Goal: Browse casually

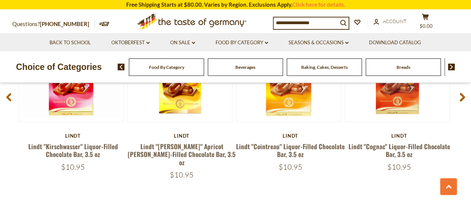
scroll to position [1030, 0]
click at [467, 89] on span at bounding box center [463, 97] width 18 height 23
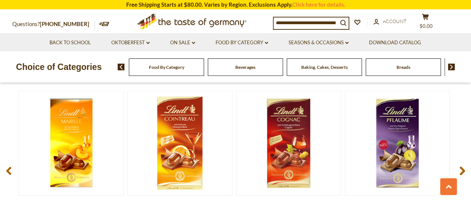
scroll to position [960, 0]
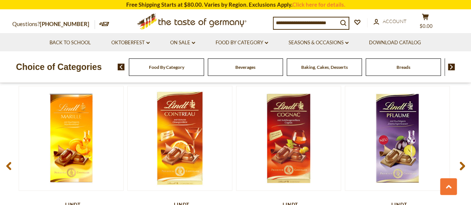
click at [462, 162] on use at bounding box center [462, 166] width 5 height 9
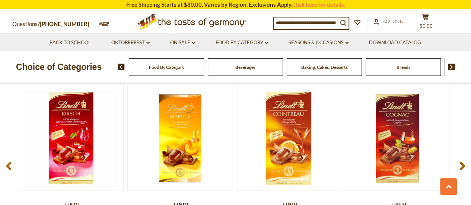
click at [462, 162] on use at bounding box center [462, 166] width 5 height 9
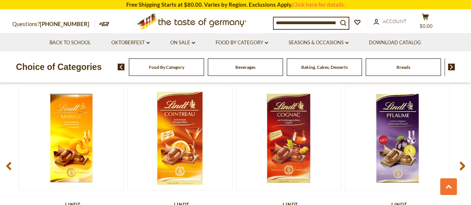
click at [462, 162] on use at bounding box center [462, 166] width 5 height 9
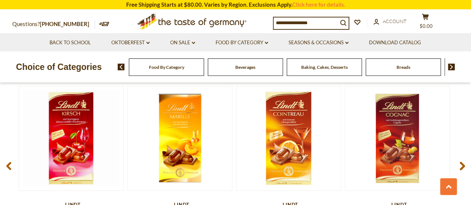
click at [462, 162] on use at bounding box center [462, 166] width 5 height 9
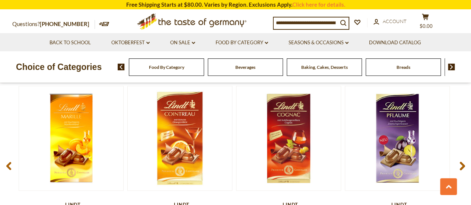
click at [458, 161] on span at bounding box center [463, 167] width 18 height 23
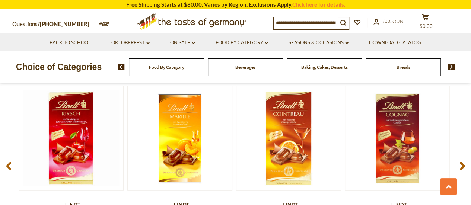
click at [10, 162] on icon at bounding box center [9, 166] width 6 height 9
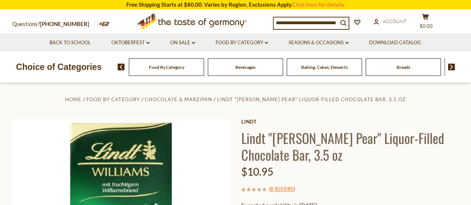
scroll to position [0, 0]
